Goal: Use online tool/utility: Utilize a website feature to perform a specific function

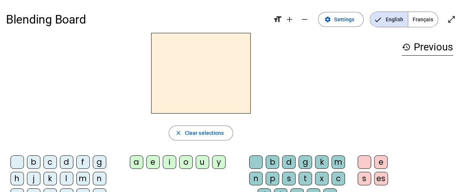
click at [82, 180] on div "m" at bounding box center [82, 178] width 13 height 13
click at [135, 164] on div "a" at bounding box center [136, 162] width 13 height 13
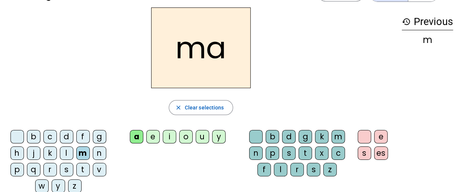
scroll to position [37, 0]
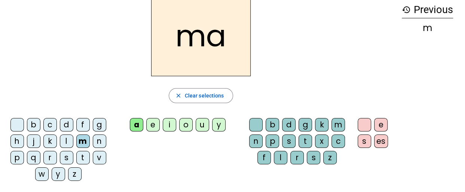
click at [84, 157] on div "t" at bounding box center [82, 157] width 13 height 13
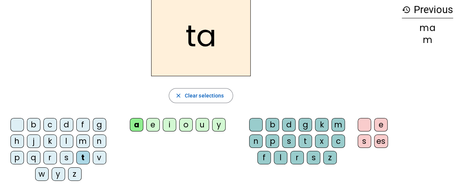
click at [68, 142] on div "l" at bounding box center [66, 141] width 13 height 13
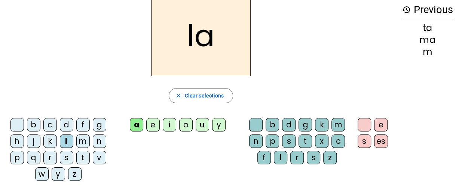
click at [151, 124] on div "e" at bounding box center [152, 124] width 13 height 13
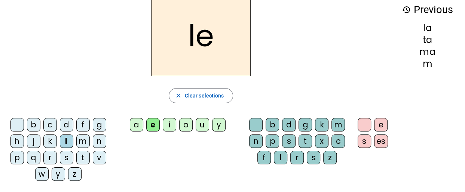
click at [203, 125] on div "u" at bounding box center [202, 124] width 13 height 13
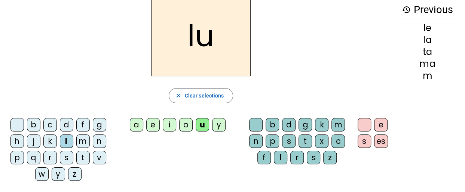
click at [82, 154] on div "t" at bounding box center [82, 157] width 13 height 13
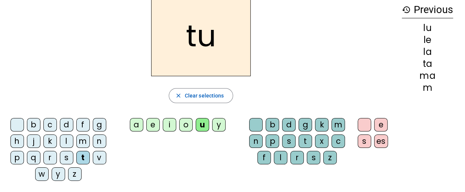
click at [70, 121] on div "d" at bounding box center [66, 124] width 13 height 13
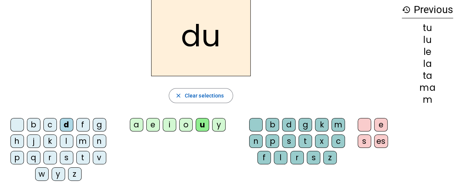
click at [149, 126] on div "e" at bounding box center [152, 124] width 13 height 13
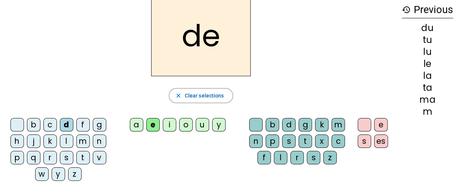
click at [84, 139] on div "m" at bounding box center [82, 141] width 13 height 13
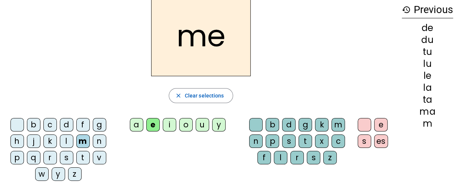
click at [33, 142] on div "j" at bounding box center [33, 141] width 13 height 13
